Goal: Task Accomplishment & Management: Complete application form

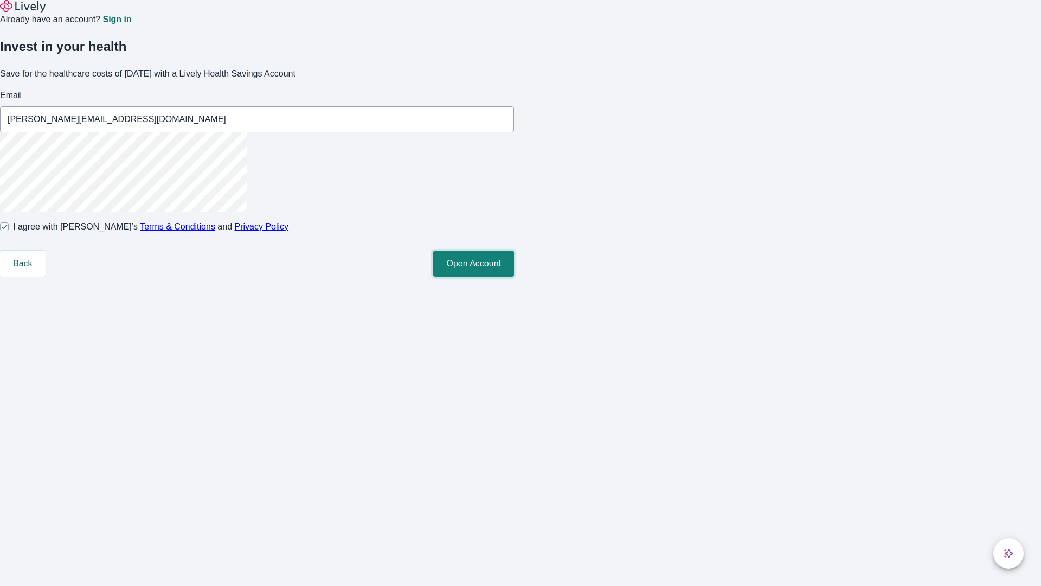
click at [514, 277] on button "Open Account" at bounding box center [473, 264] width 81 height 26
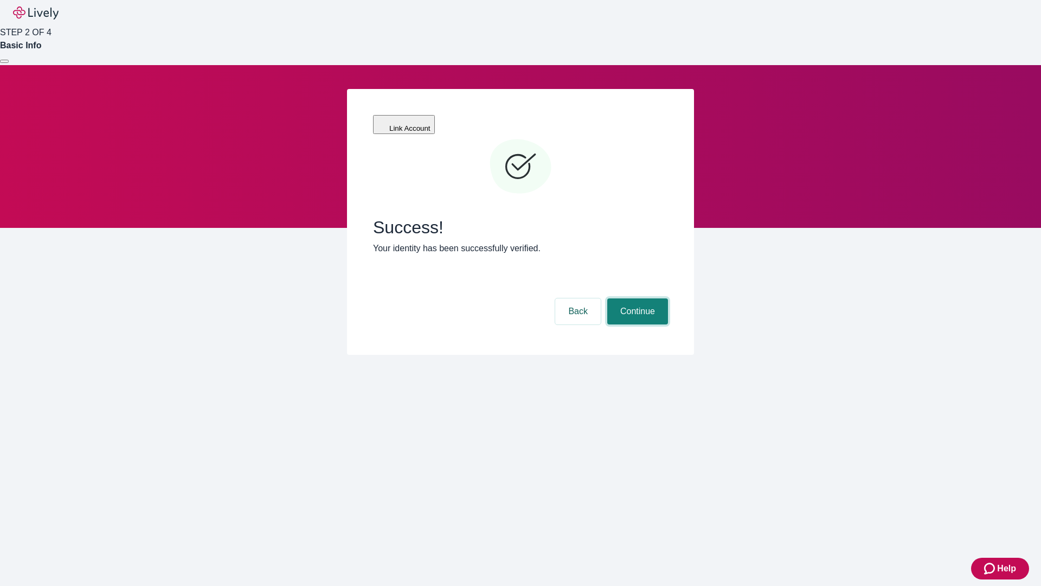
click at [636, 298] on button "Continue" at bounding box center [638, 311] width 61 height 26
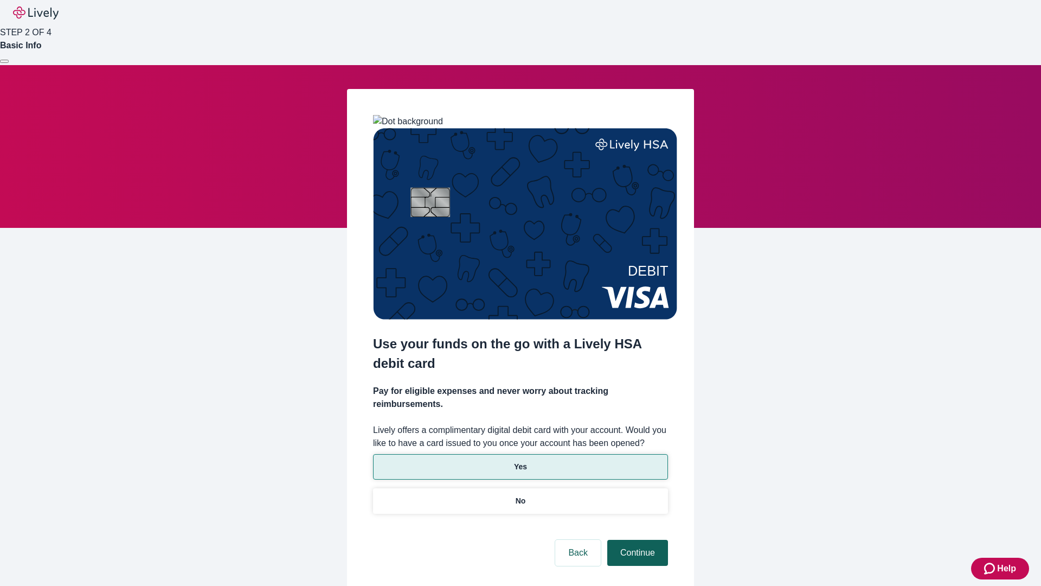
click at [520, 461] on p "Yes" at bounding box center [520, 466] width 13 height 11
click at [636, 540] on button "Continue" at bounding box center [638, 553] width 61 height 26
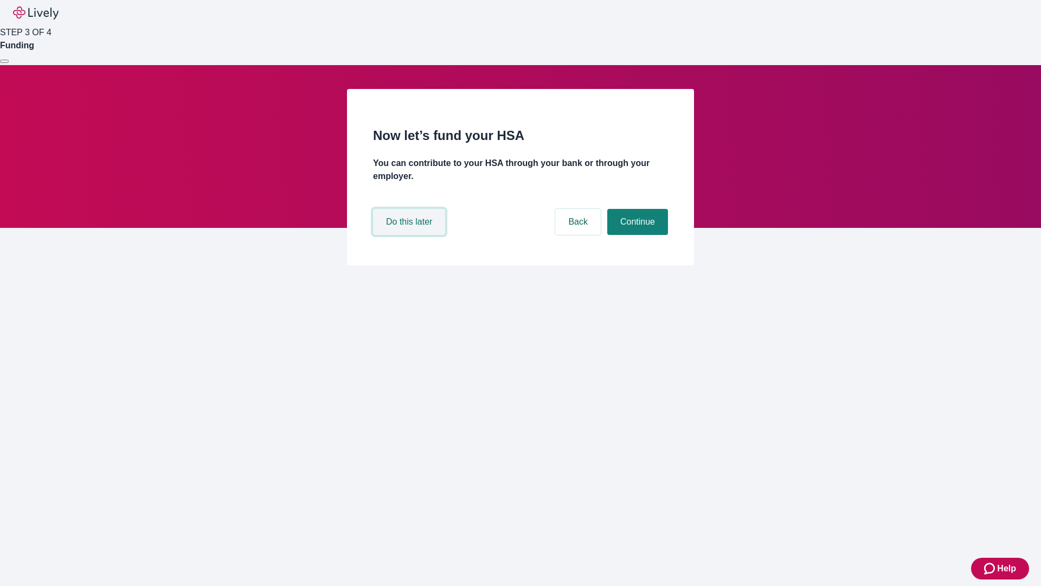
click at [411, 235] on button "Do this later" at bounding box center [409, 222] width 72 height 26
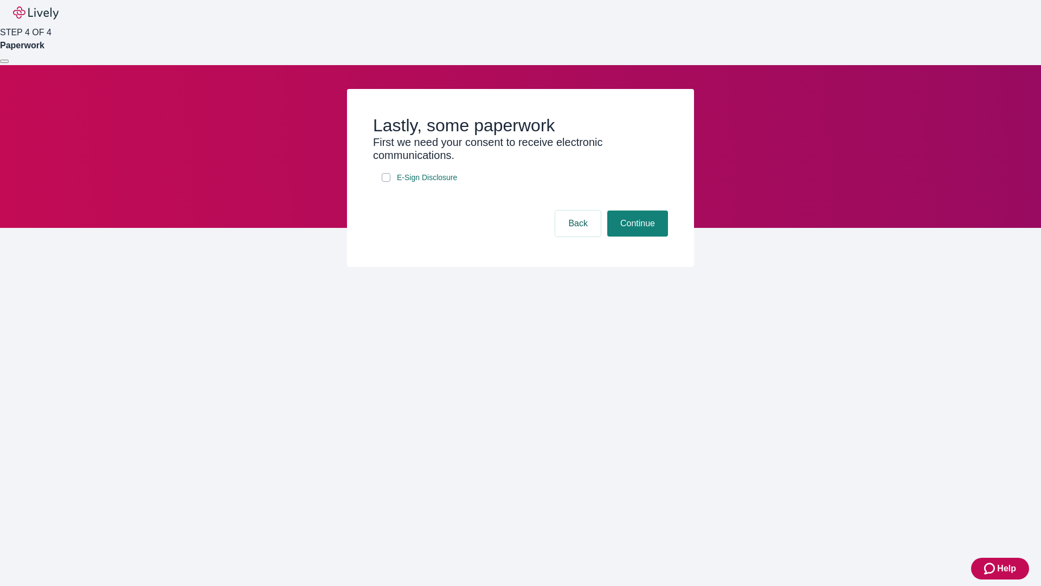
click at [386, 182] on input "E-Sign Disclosure" at bounding box center [386, 177] width 9 height 9
checkbox input "true"
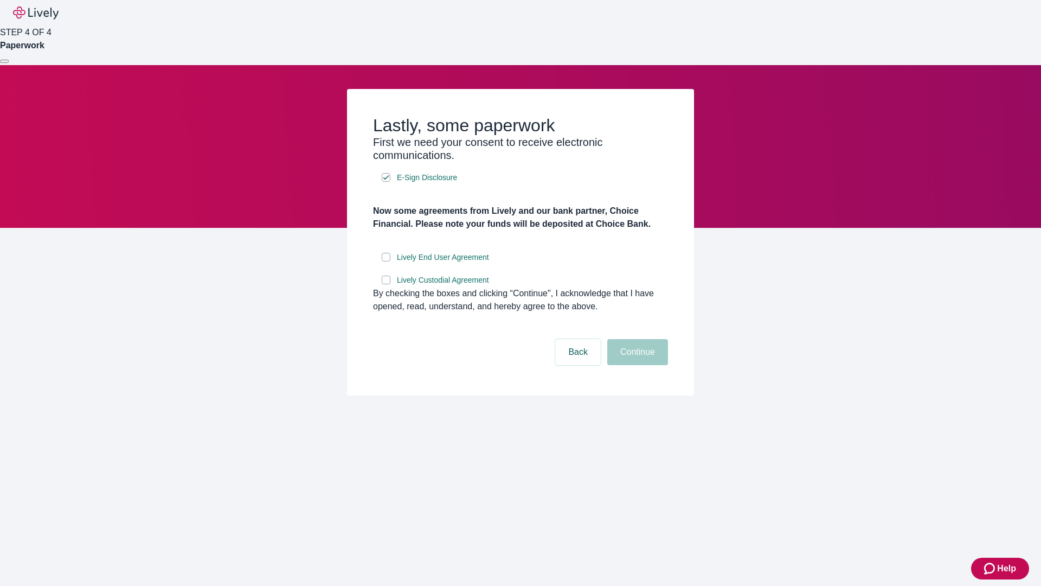
click at [386, 261] on input "Lively End User Agreement" at bounding box center [386, 257] width 9 height 9
checkbox input "true"
click at [386, 284] on input "Lively Custodial Agreement" at bounding box center [386, 280] width 9 height 9
checkbox input "true"
click at [636, 365] on button "Continue" at bounding box center [638, 352] width 61 height 26
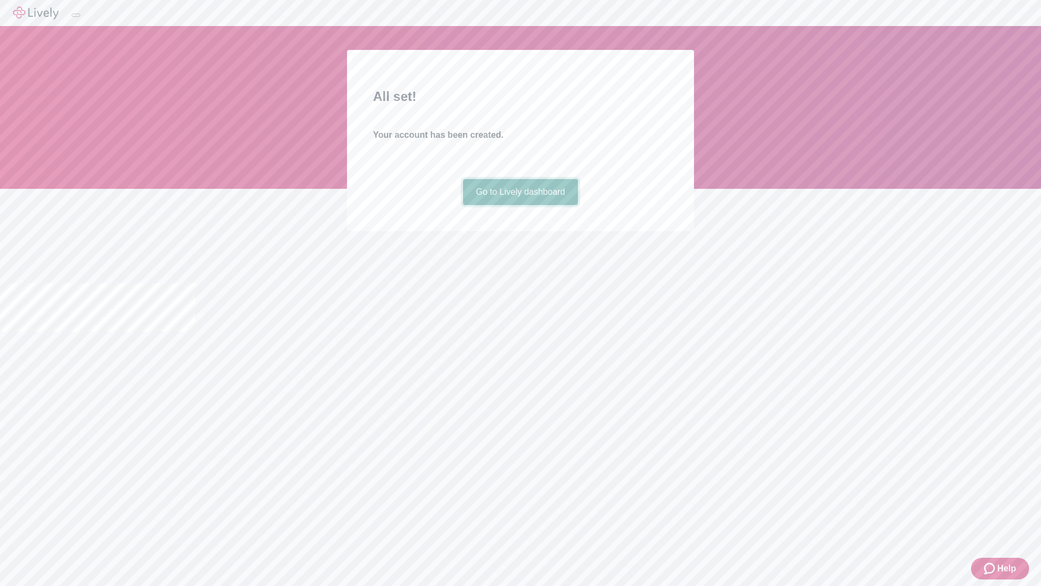
click at [520, 205] on link "Go to Lively dashboard" at bounding box center [521, 192] width 116 height 26
